Goal: Task Accomplishment & Management: Manage account settings

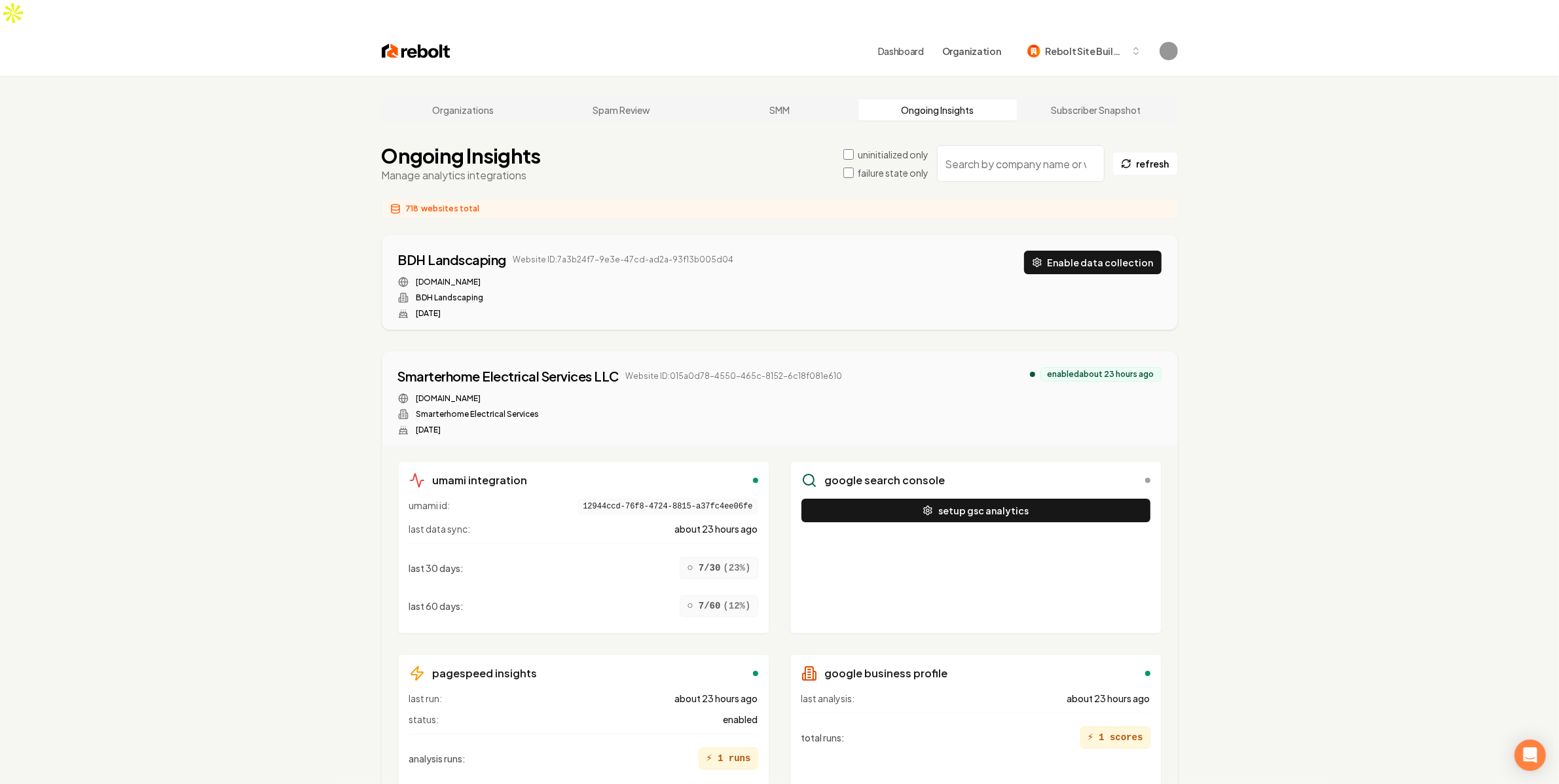
click at [859, 166] on label "failure state only" at bounding box center [893, 173] width 71 height 13
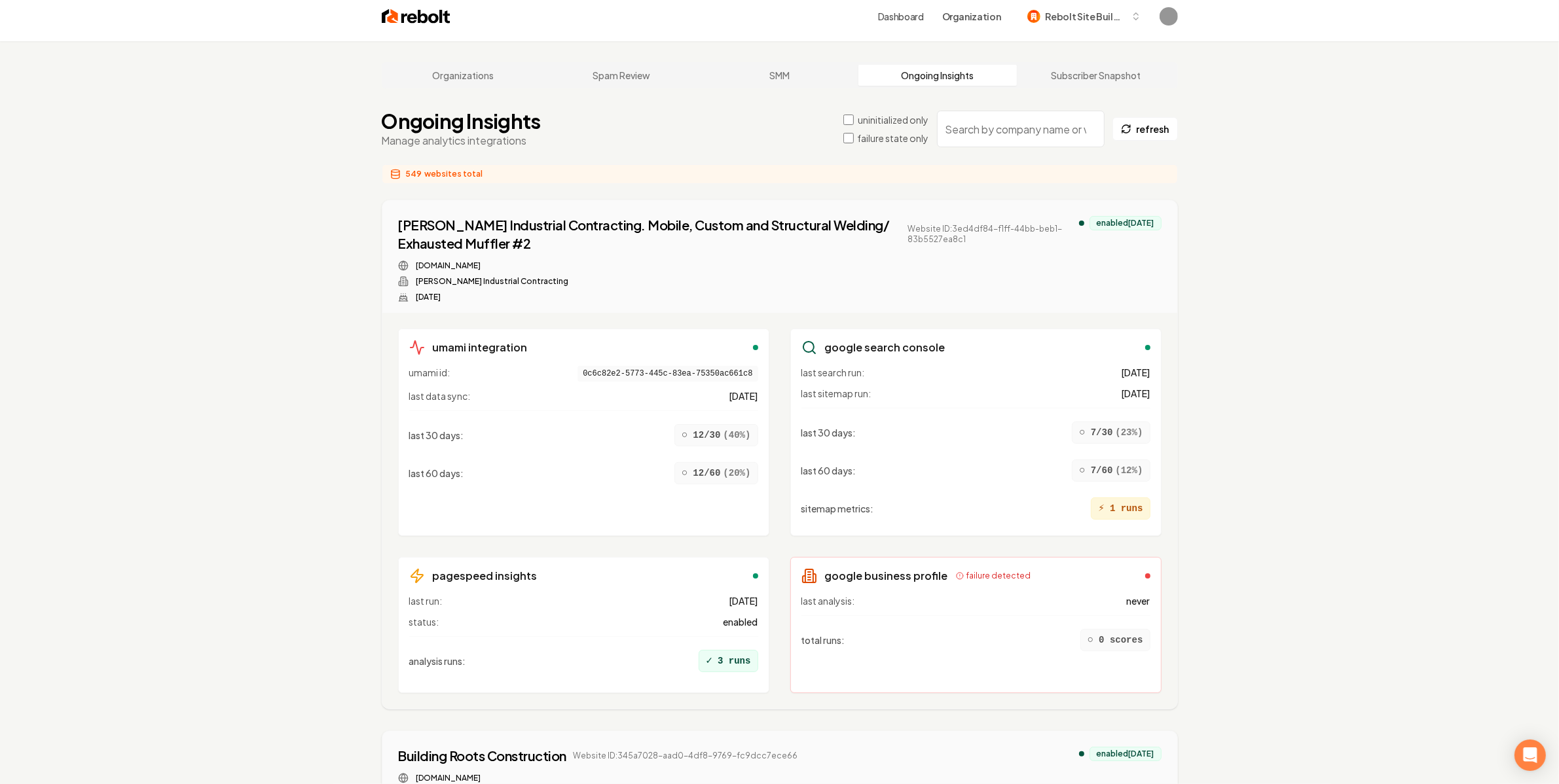
scroll to position [82, 0]
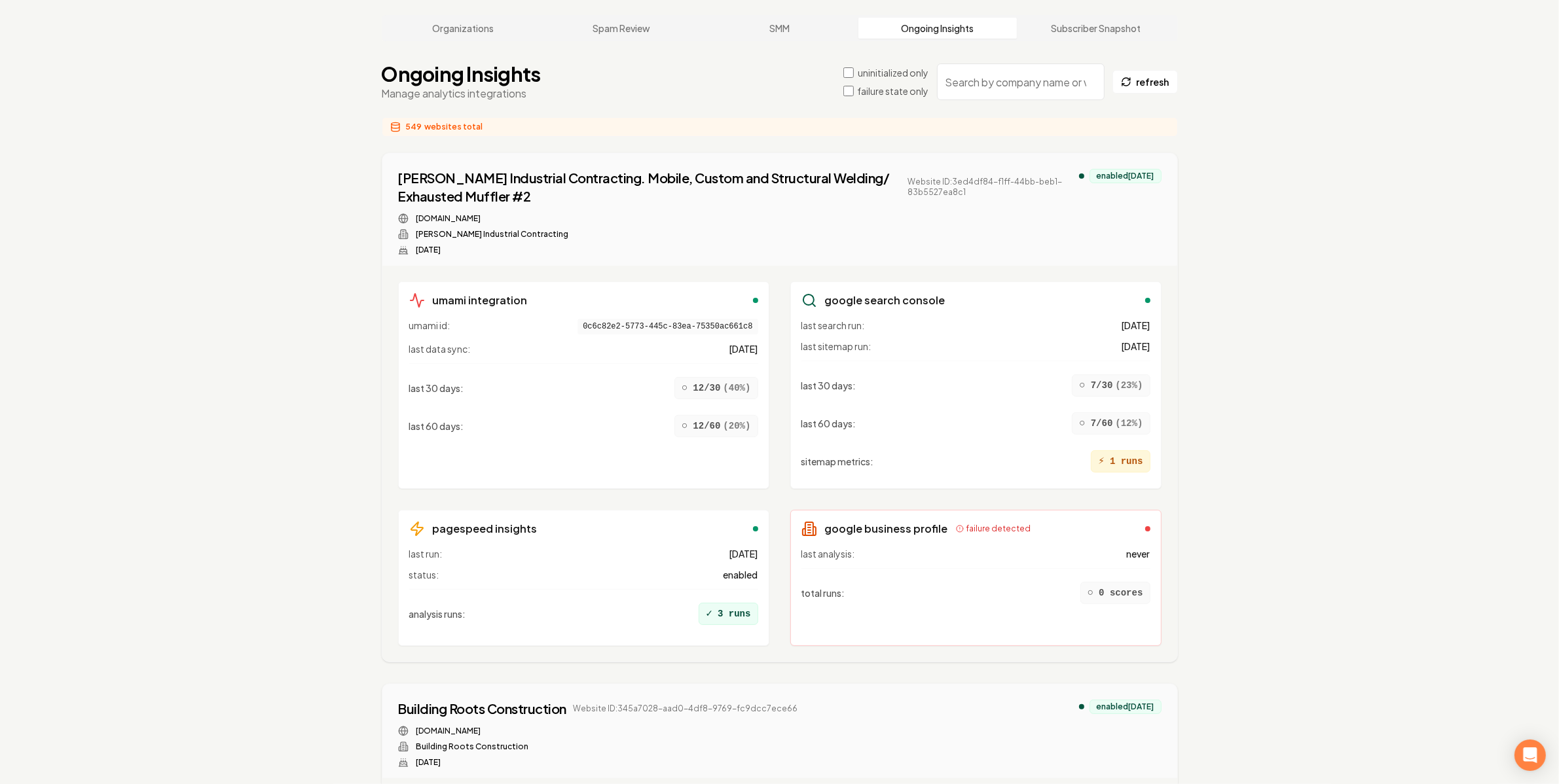
click at [1172, 574] on div "umami integration umami id: 0c6c82e2-5773-445c-83ea-75350ac661c8 last data sync…" at bounding box center [779, 464] width 794 height 396
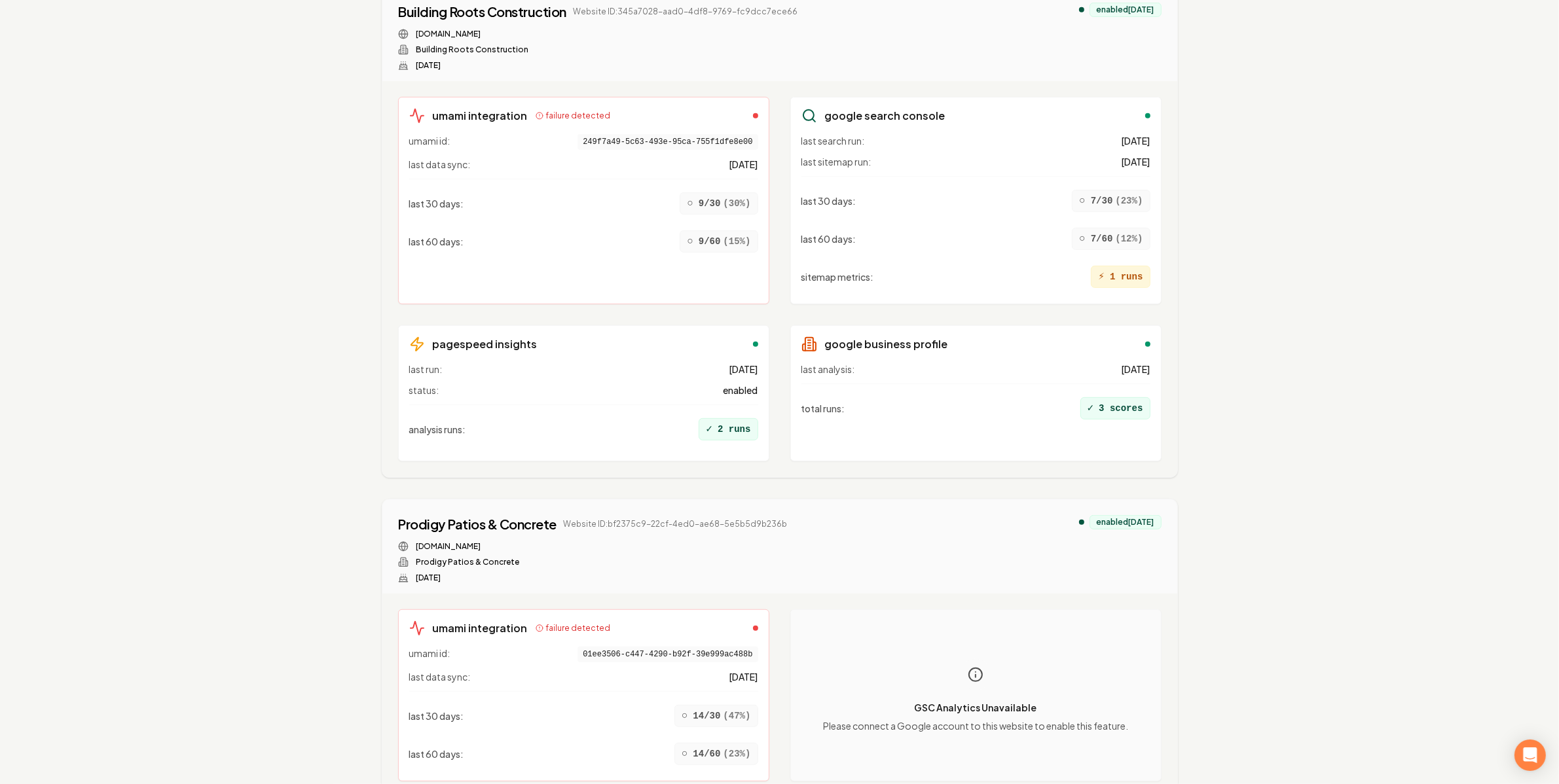
scroll to position [780, 0]
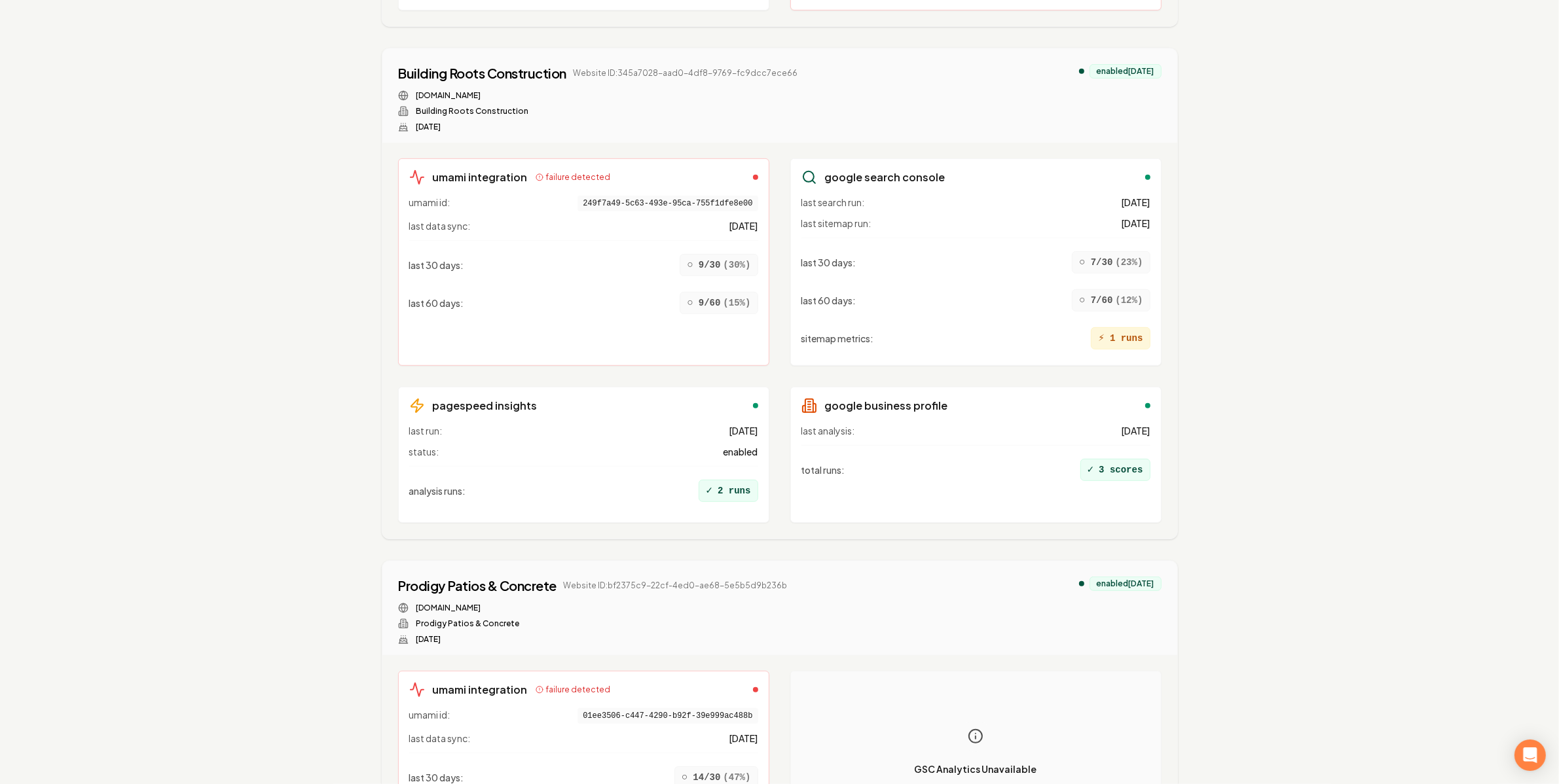
scroll to position [716, 0]
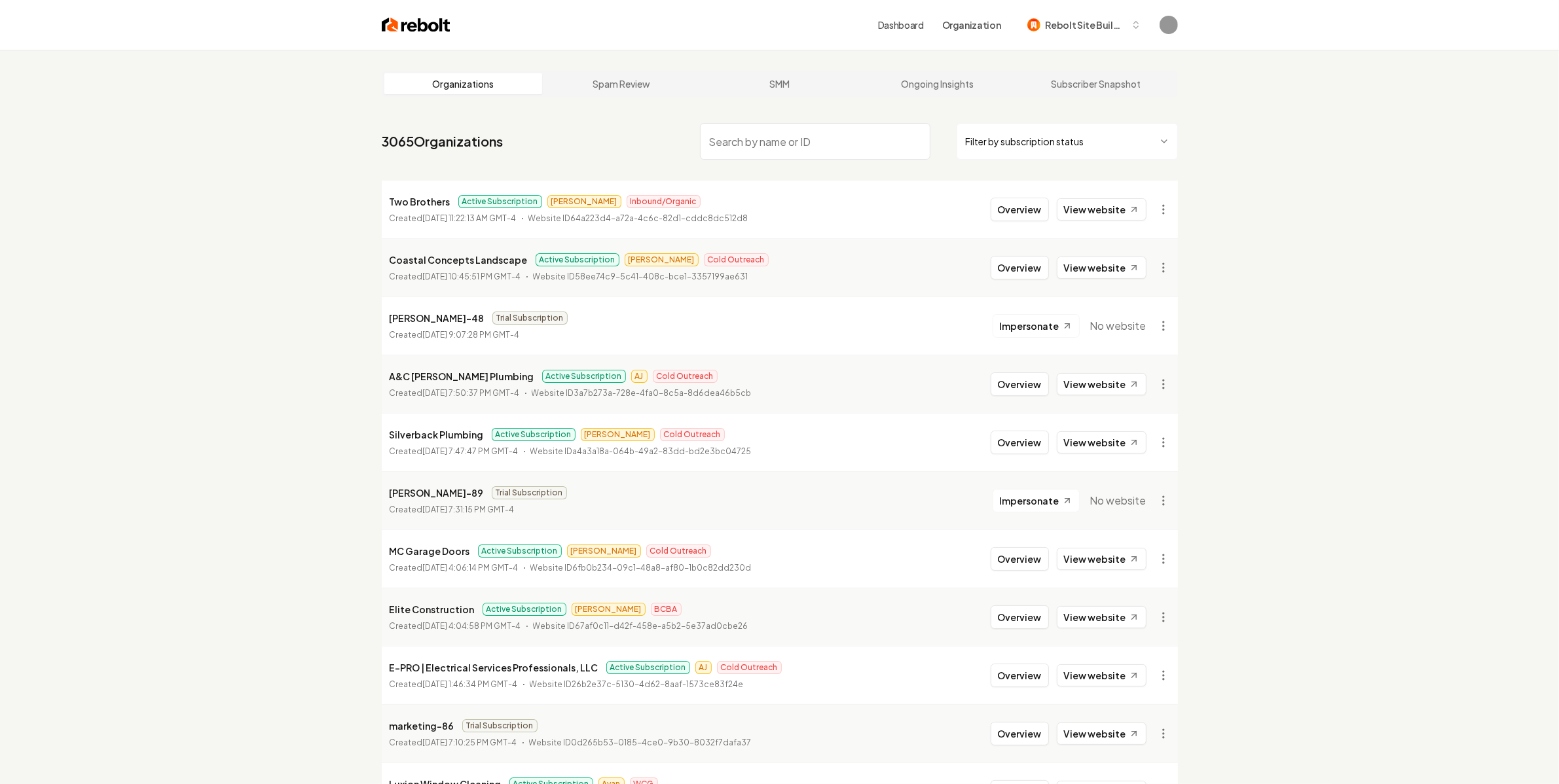
click at [800, 140] on input "search" at bounding box center [815, 141] width 230 height 36
type input "sota"
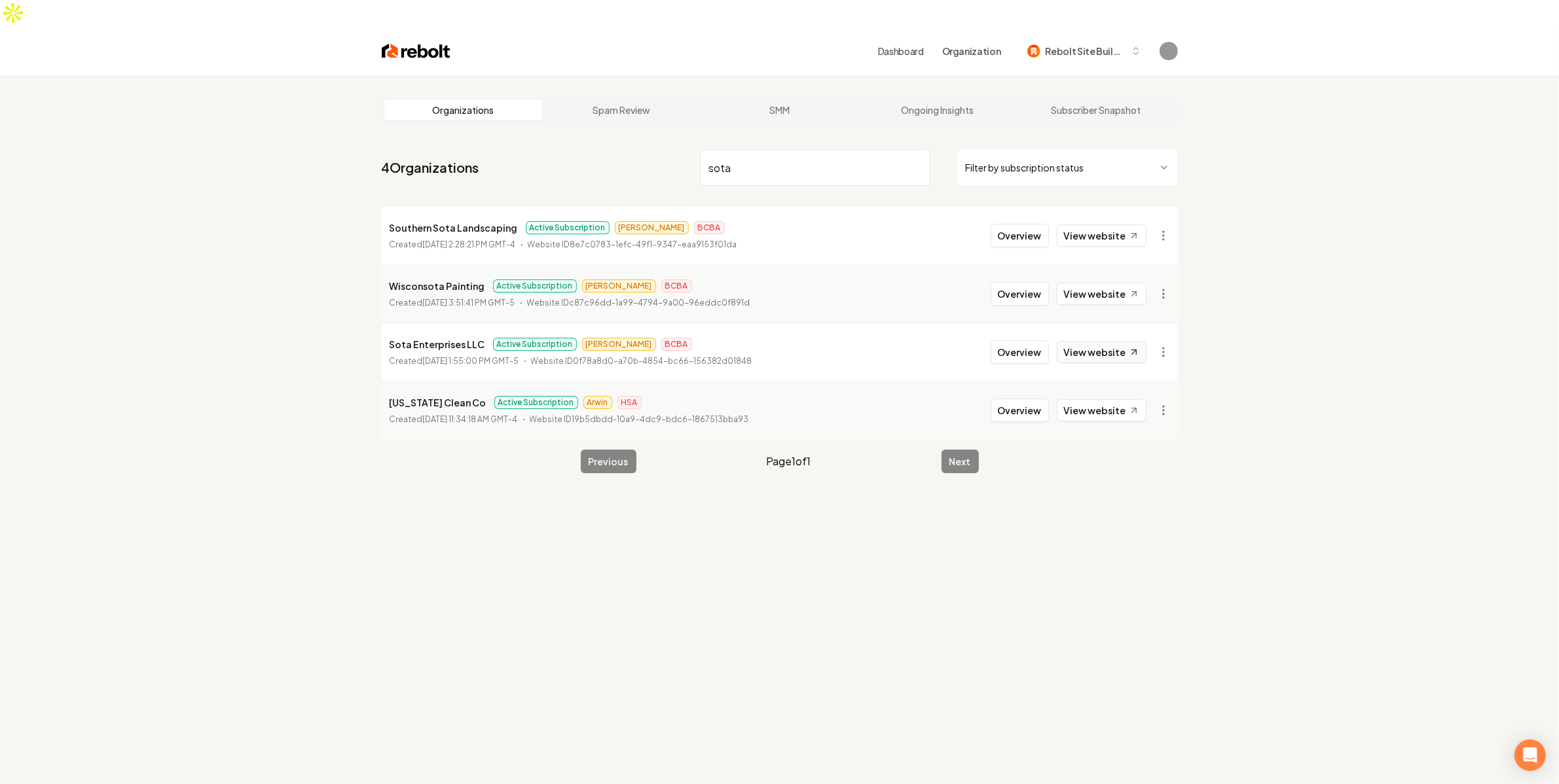
click at [1099, 341] on link "View website" at bounding box center [1101, 352] width 90 height 23
click at [1000, 340] on button "Overview" at bounding box center [1019, 352] width 58 height 23
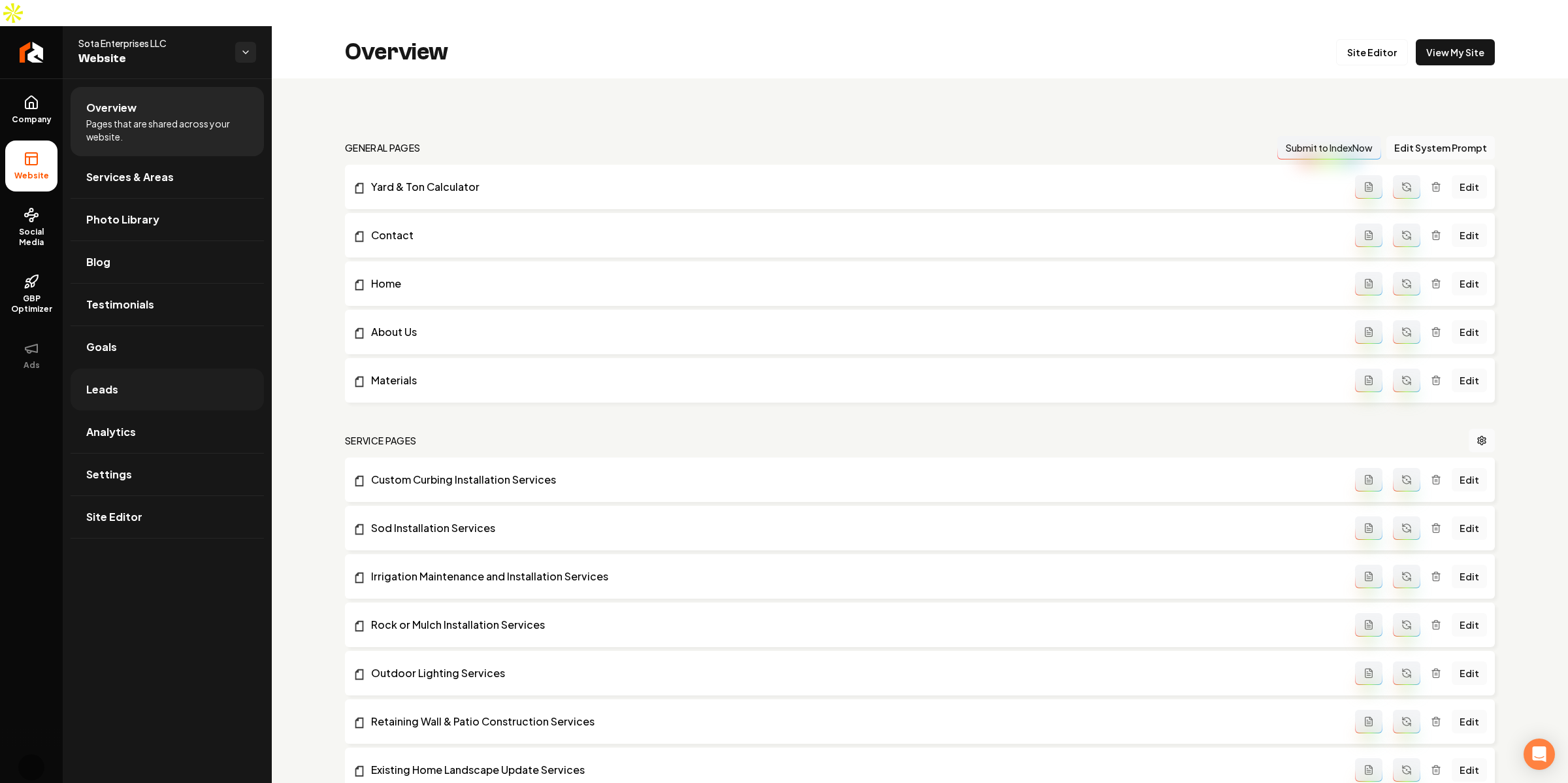
click at [162, 369] on link "Leads" at bounding box center [167, 390] width 193 height 42
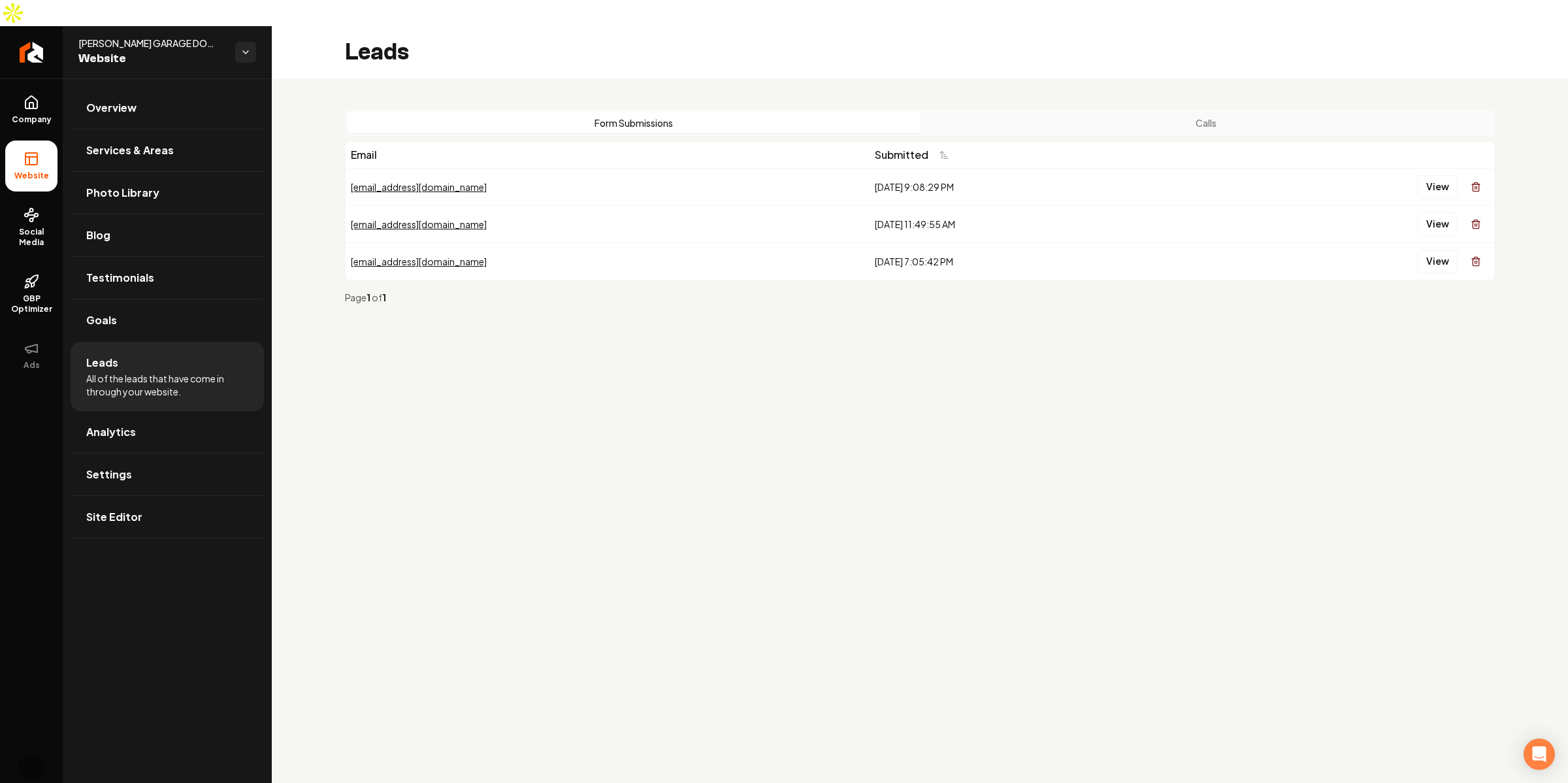
click at [1131, 79] on div "Form Submissions Calls Email Submitted [EMAIL_ADDRESS][DOMAIN_NAME] [DATE] 9:08…" at bounding box center [920, 212] width 1296 height 268
click at [1140, 113] on button "Calls" at bounding box center [1206, 123] width 573 height 21
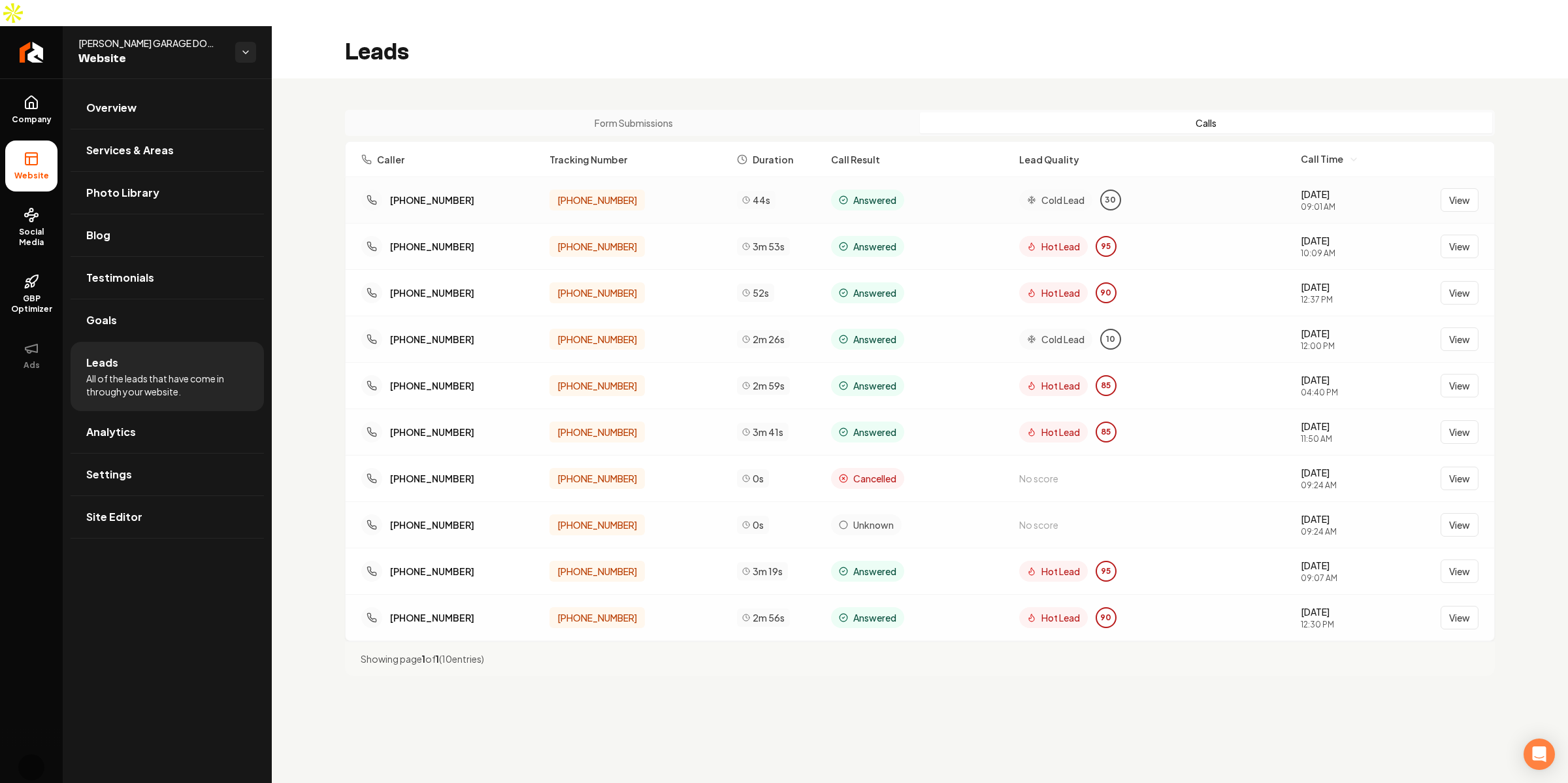
click at [1049, 193] on span "Cold Lead" at bounding box center [1062, 200] width 43 height 13
click at [1067, 236] on div "Hot Lead" at bounding box center [1053, 246] width 68 height 21
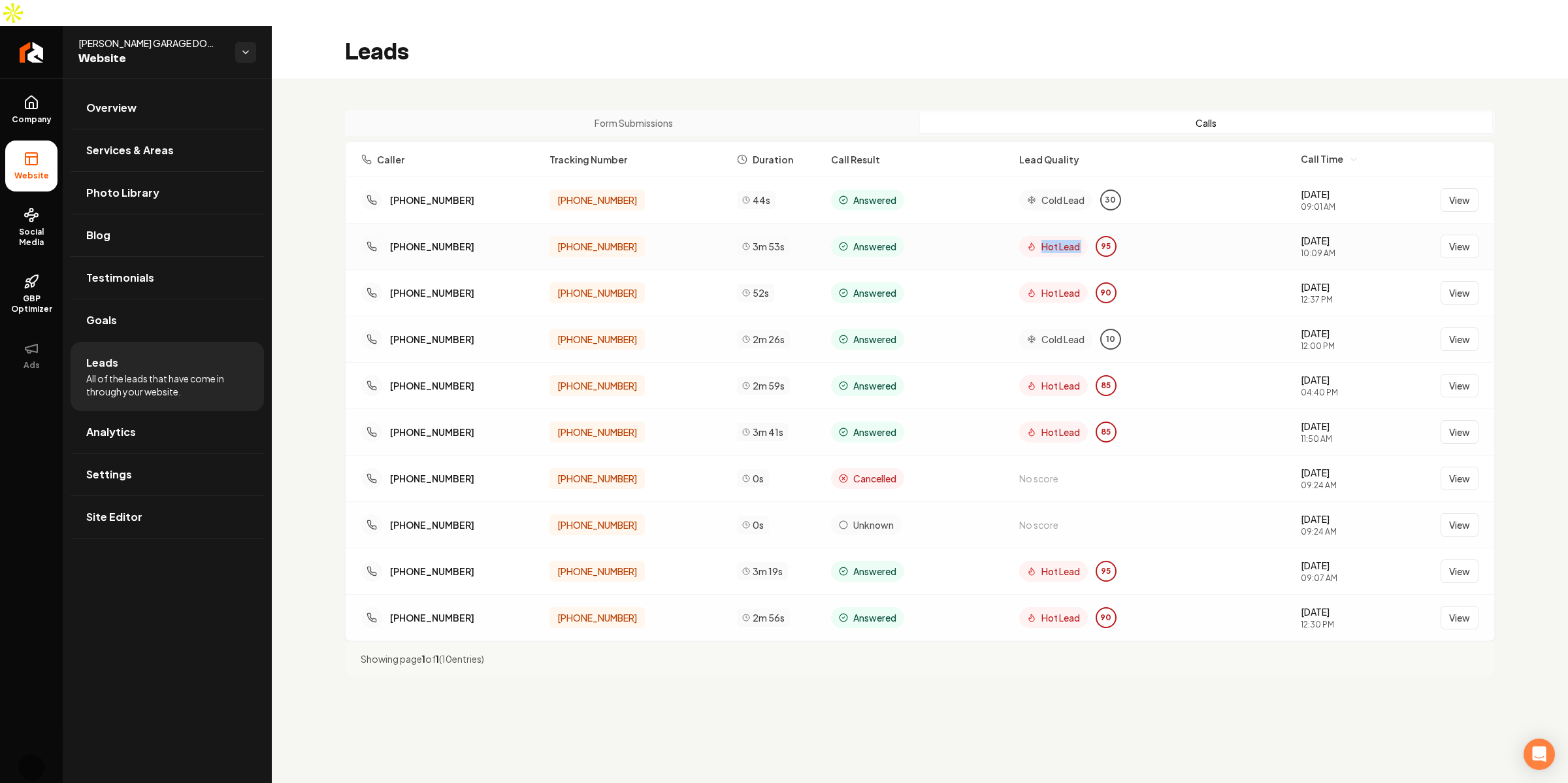
click at [1067, 236] on div "Hot Lead" at bounding box center [1053, 246] width 68 height 21
click at [1458, 235] on button "View" at bounding box center [1459, 246] width 38 height 23
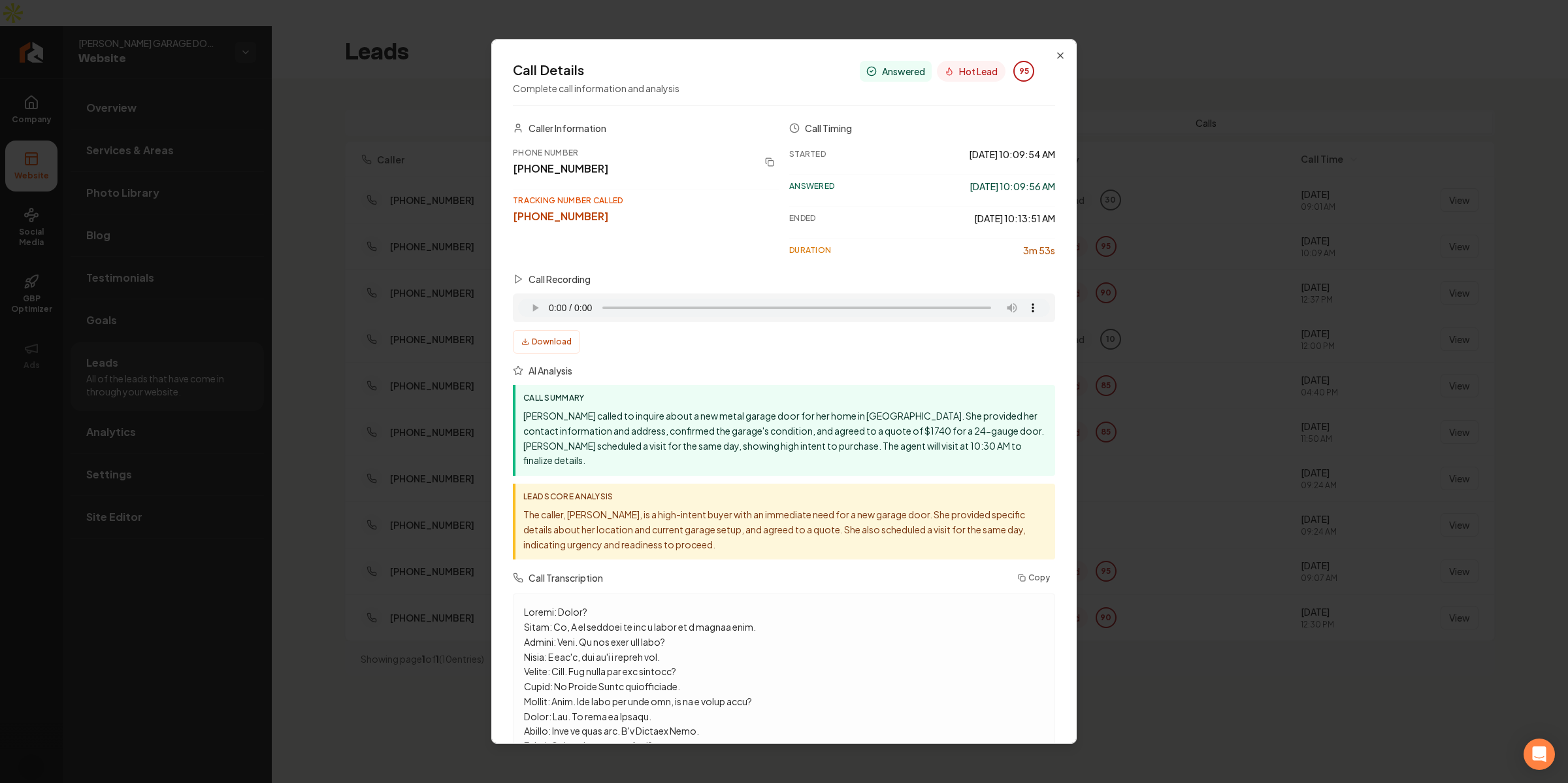
click at [537, 435] on p "[PERSON_NAME] called to inquire about a new metal garage door for her home in […" at bounding box center [785, 438] width 524 height 60
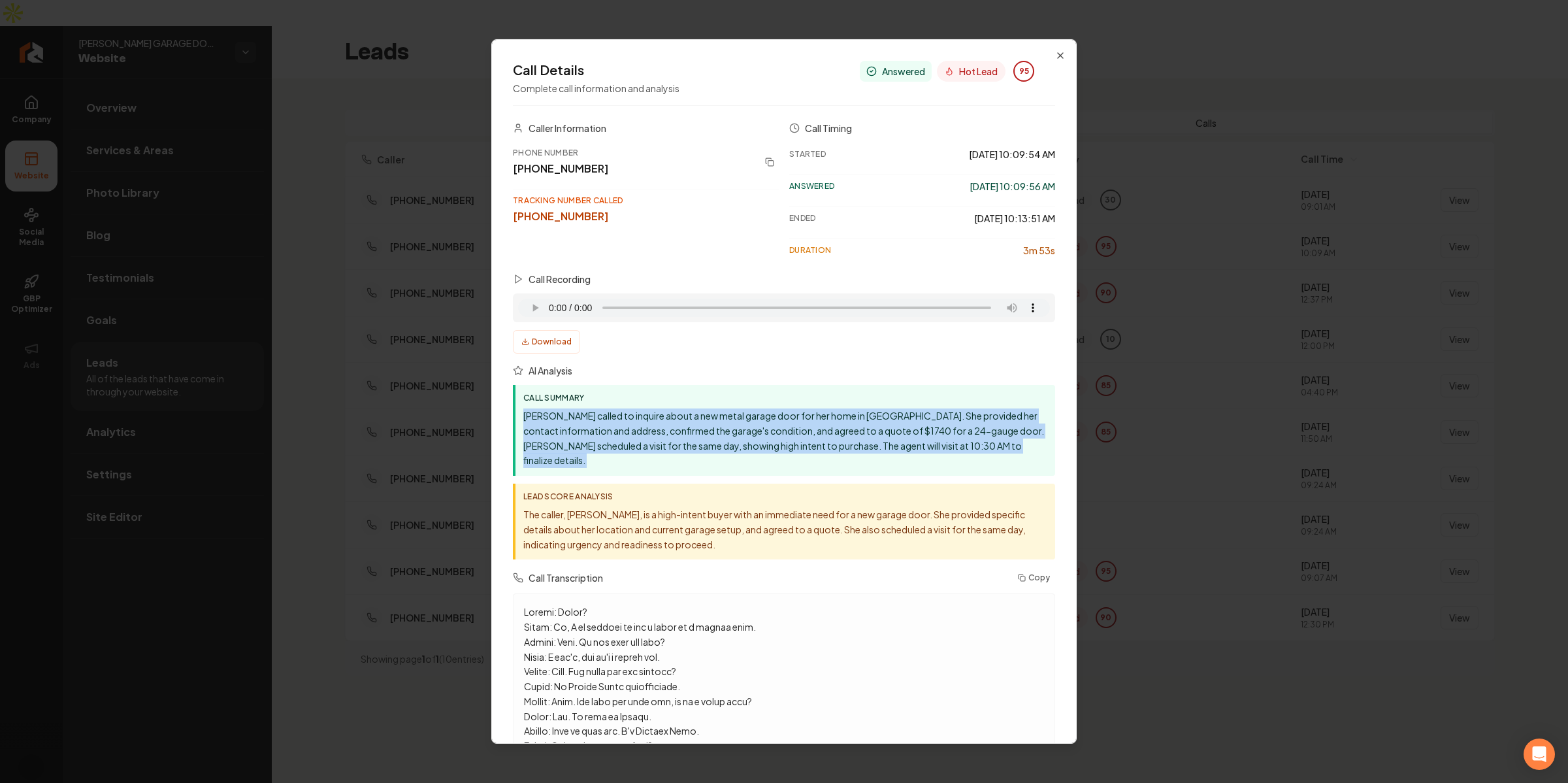
click at [537, 435] on p "[PERSON_NAME] called to inquire about a new metal garage door for her home in […" at bounding box center [785, 438] width 524 height 60
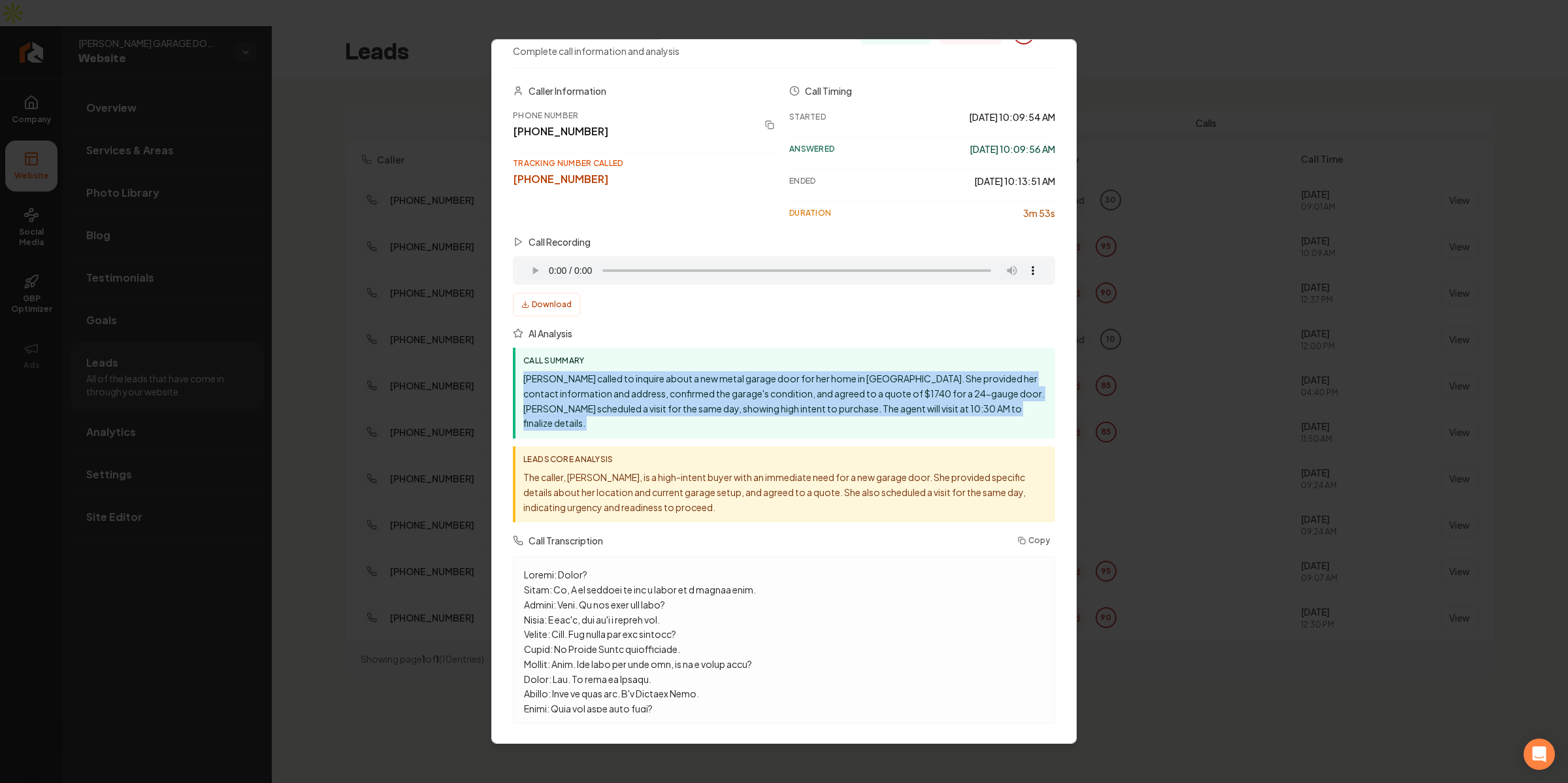
scroll to position [38, 0]
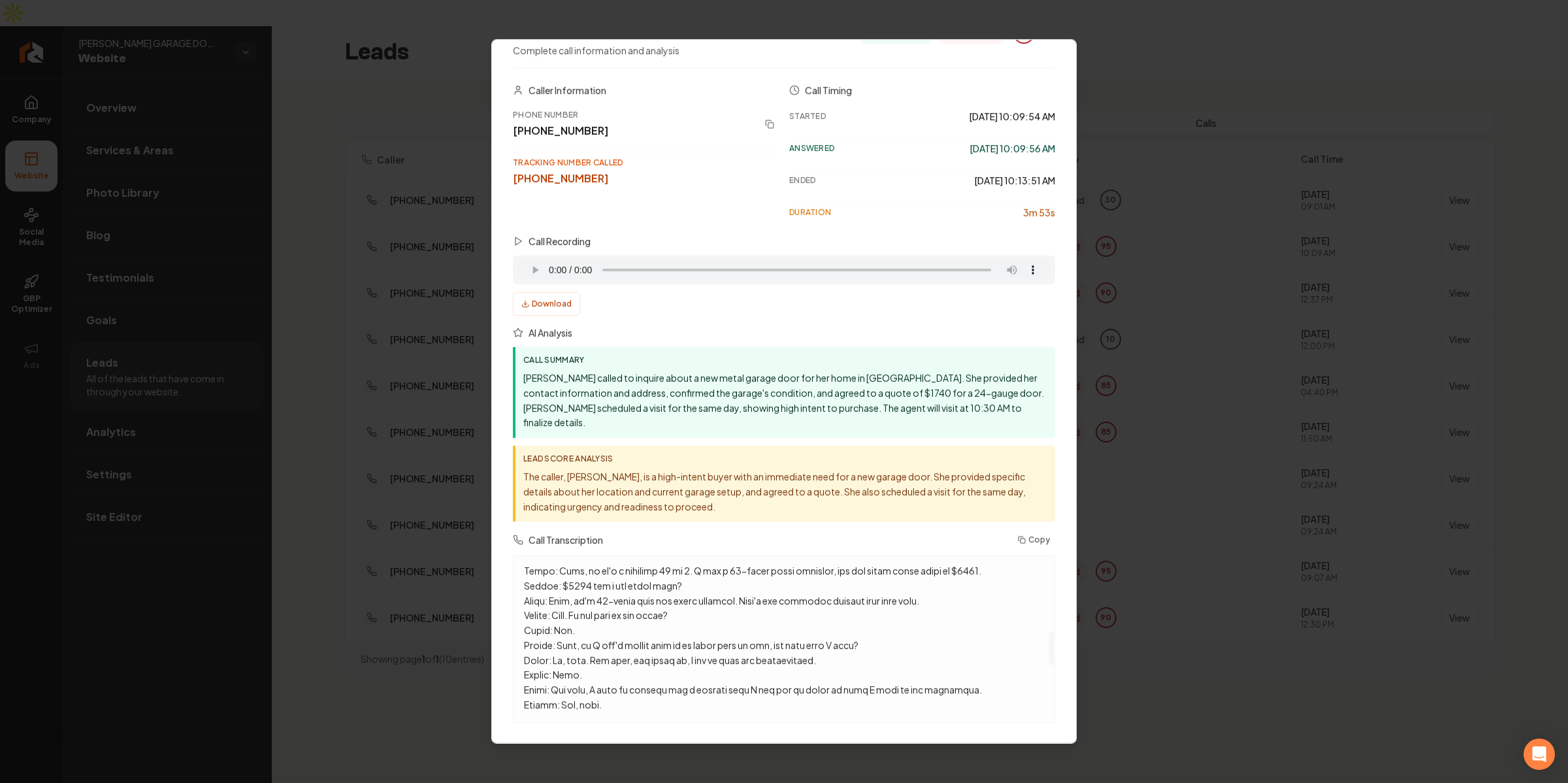
scroll to position [318, 0]
drag, startPoint x: 1232, startPoint y: 606, endPoint x: 1280, endPoint y: 687, distance: 94.2
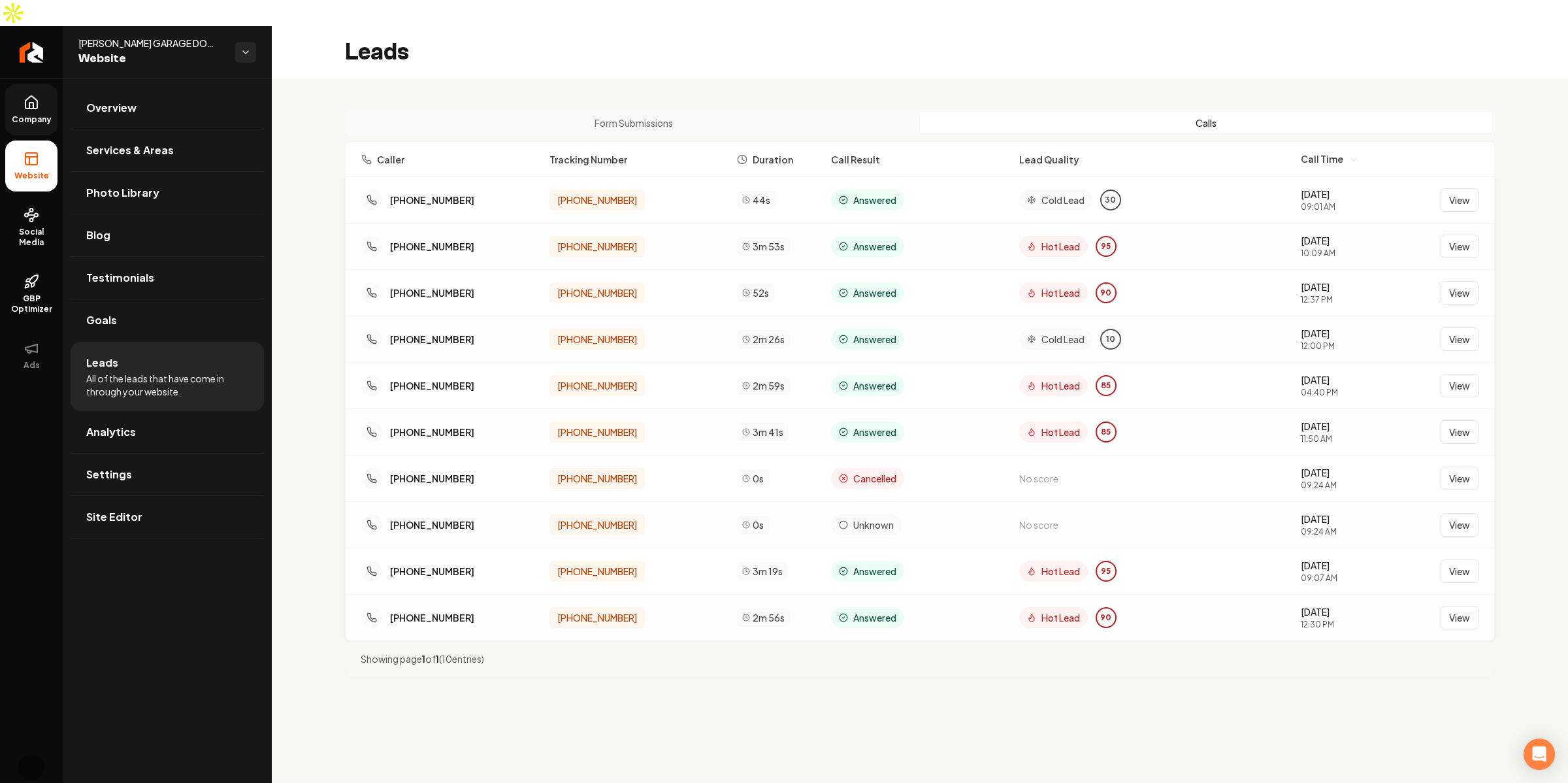
click at [18, 84] on link "Company" at bounding box center [31, 110] width 52 height 51
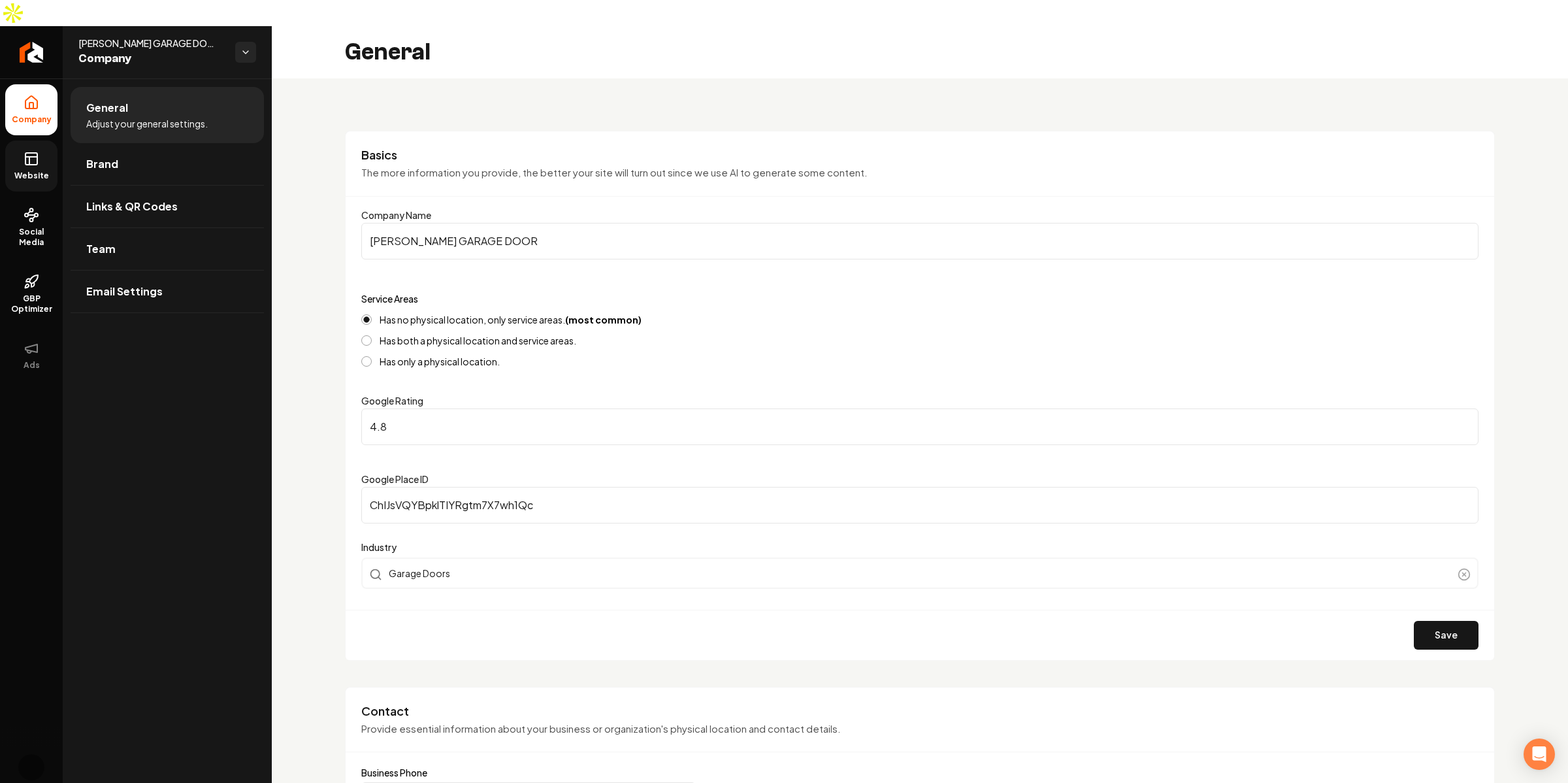
click at [17, 140] on link "Website" at bounding box center [31, 166] width 52 height 51
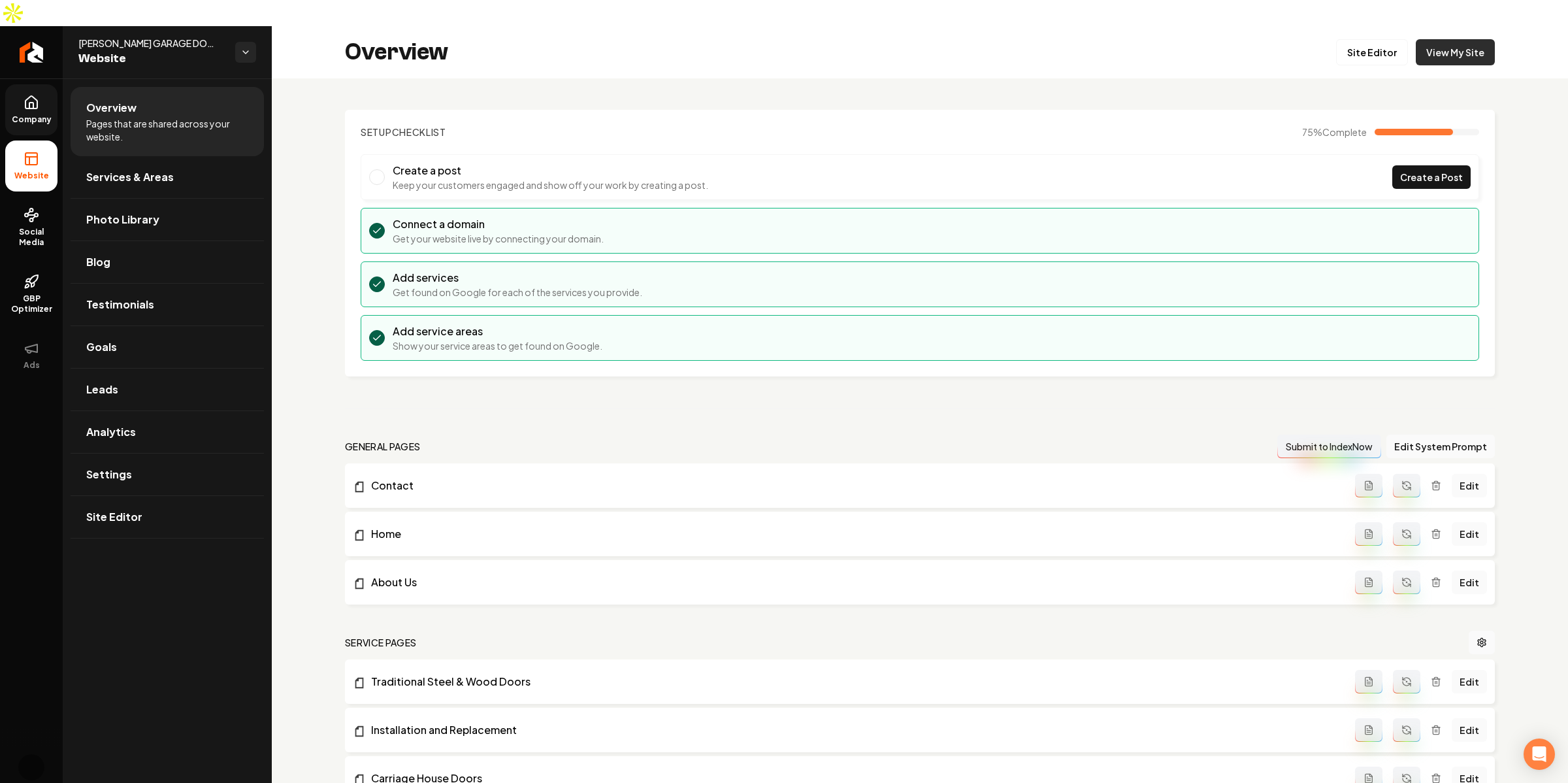
click at [1428, 39] on link "View My Site" at bounding box center [1455, 52] width 79 height 26
click at [170, 369] on link "Leads" at bounding box center [167, 390] width 193 height 42
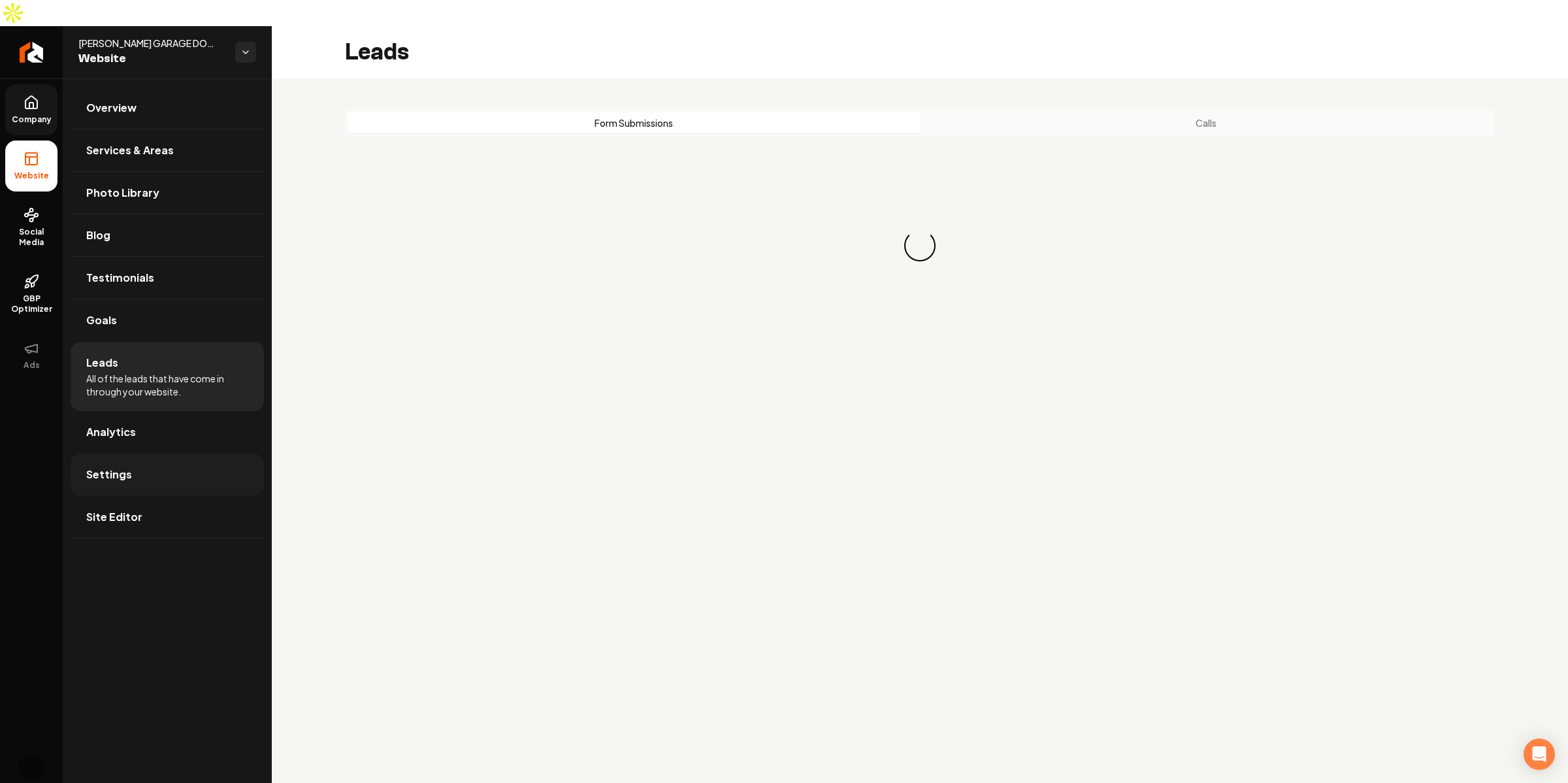
click at [166, 461] on link "Settings" at bounding box center [167, 475] width 193 height 42
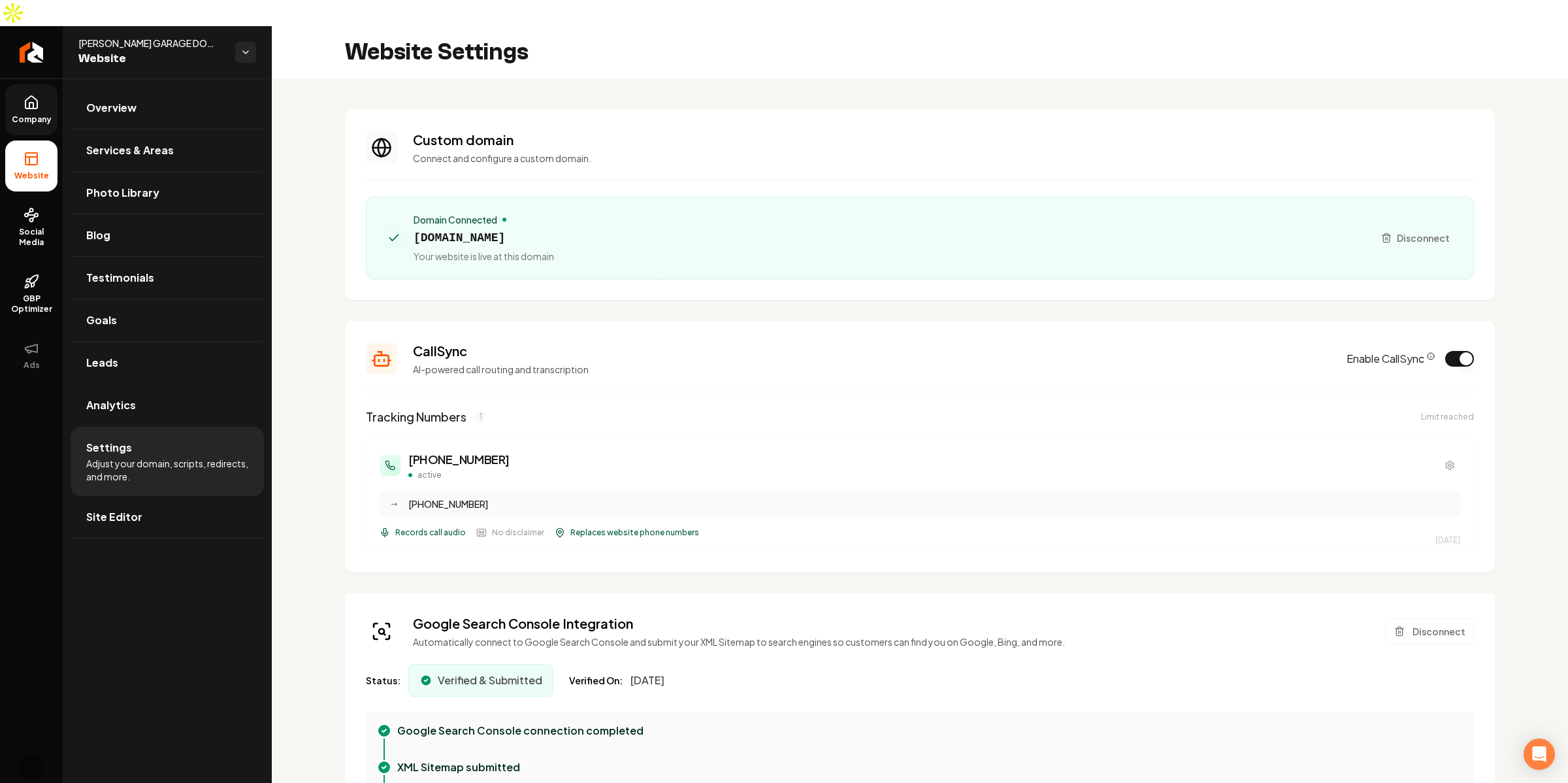
click at [634, 528] on span "Replaces website phone numbers" at bounding box center [634, 533] width 129 height 10
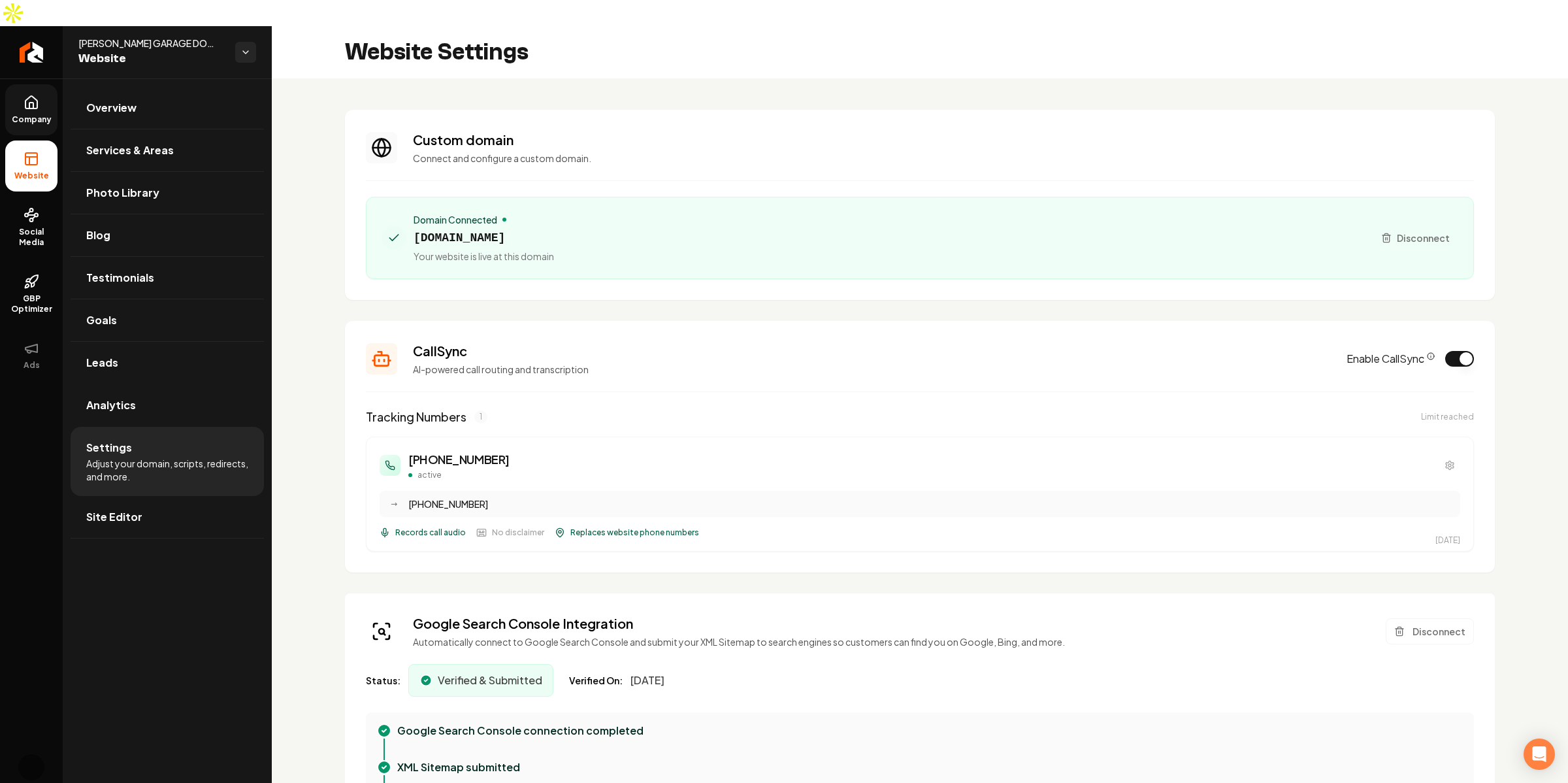
click at [463, 497] on div "[PHONE_NUMBER]" at bounding box center [930, 504] width 1044 height 13
click at [463, 229] on span "[DOMAIN_NAME]" at bounding box center [483, 238] width 140 height 18
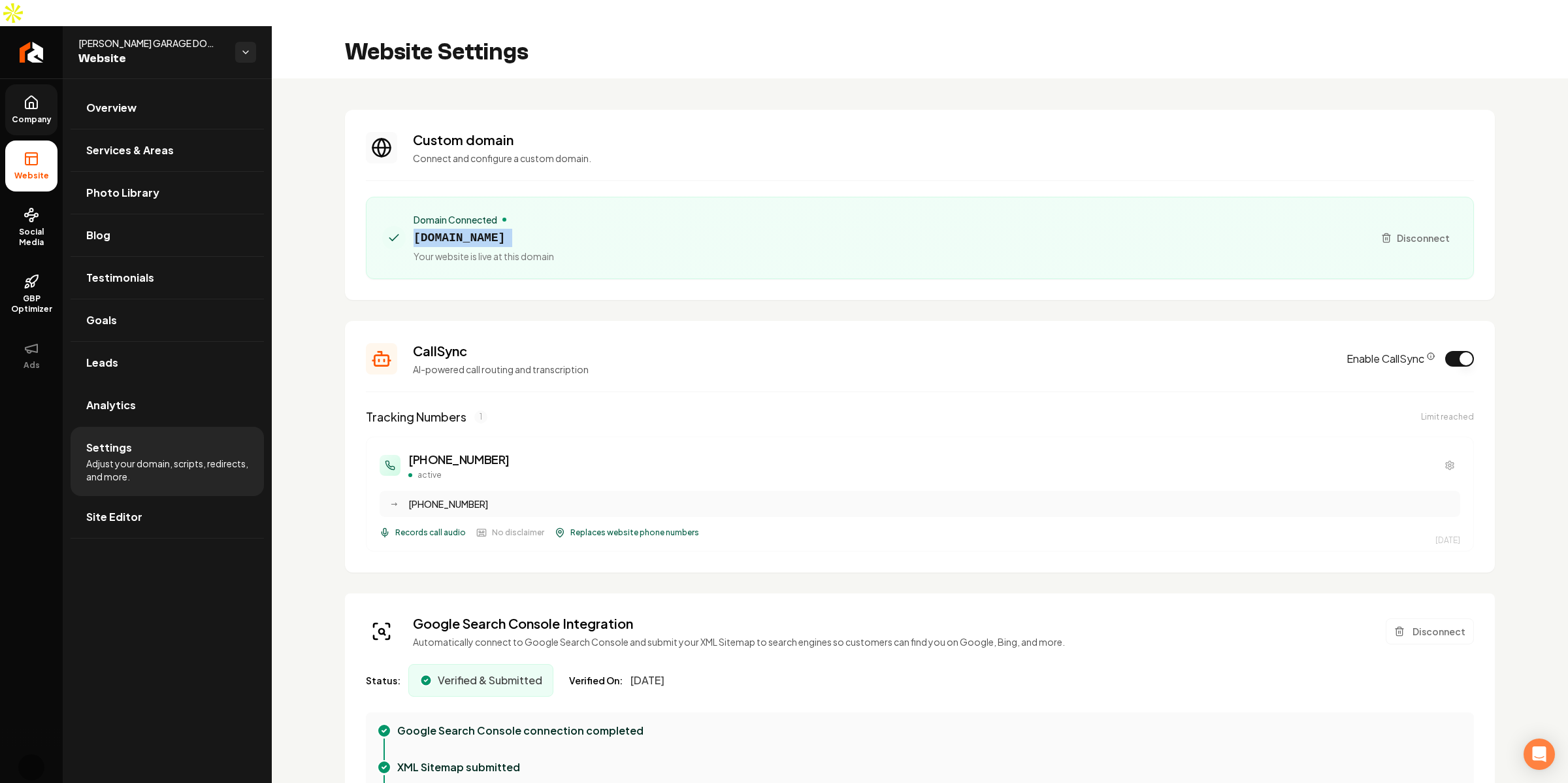
click at [463, 229] on span "[DOMAIN_NAME]" at bounding box center [483, 238] width 140 height 18
